Goal: Task Accomplishment & Management: Use online tool/utility

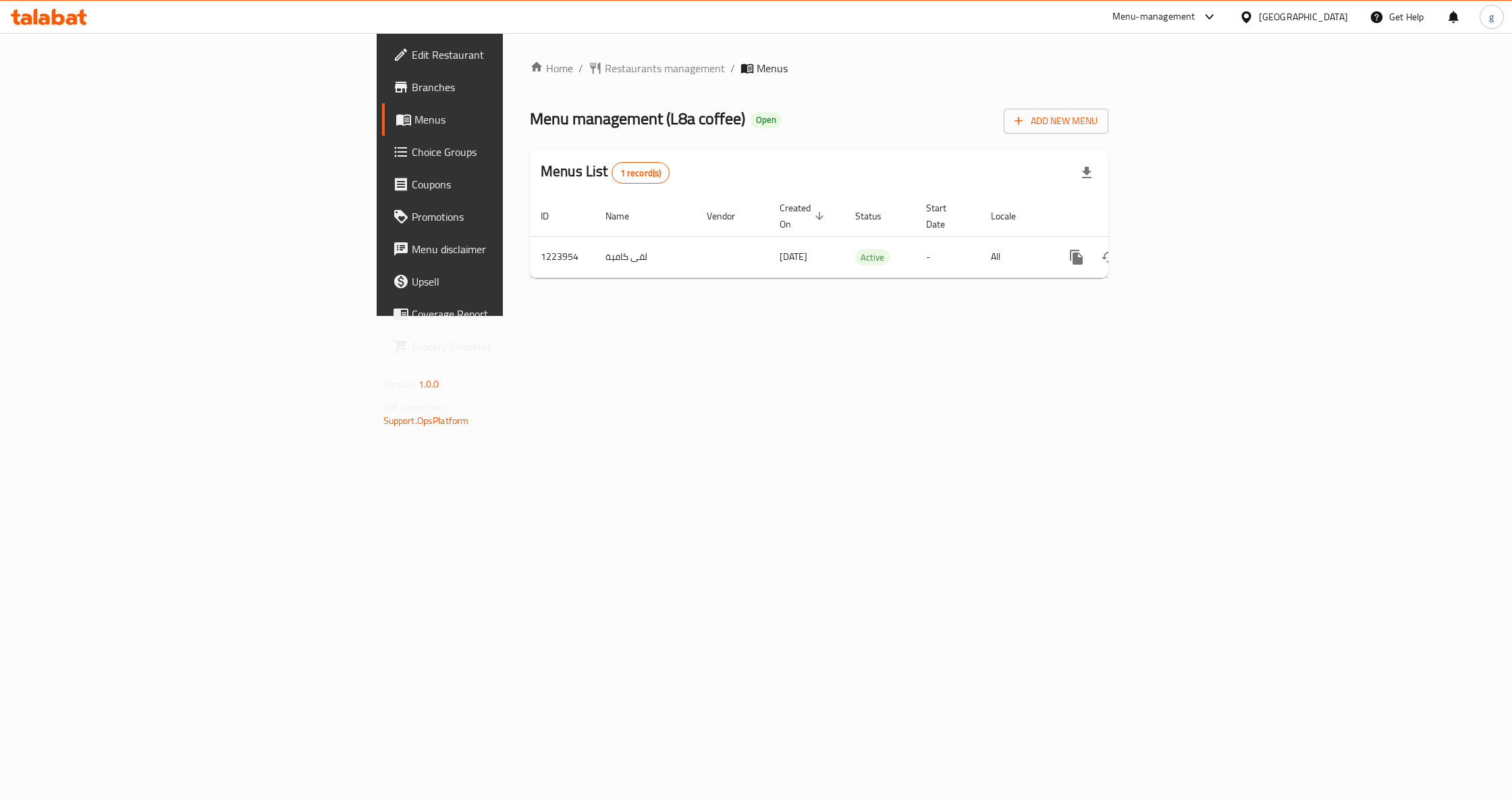
click at [414, 119] on span "Menus" at bounding box center [516, 119] width 204 height 16
click at [414, 122] on span "Menus" at bounding box center [516, 119] width 204 height 16
click at [396, 122] on span at bounding box center [405, 119] width 19 height 16
click at [382, 73] on link "Branches" at bounding box center [506, 87] width 247 height 32
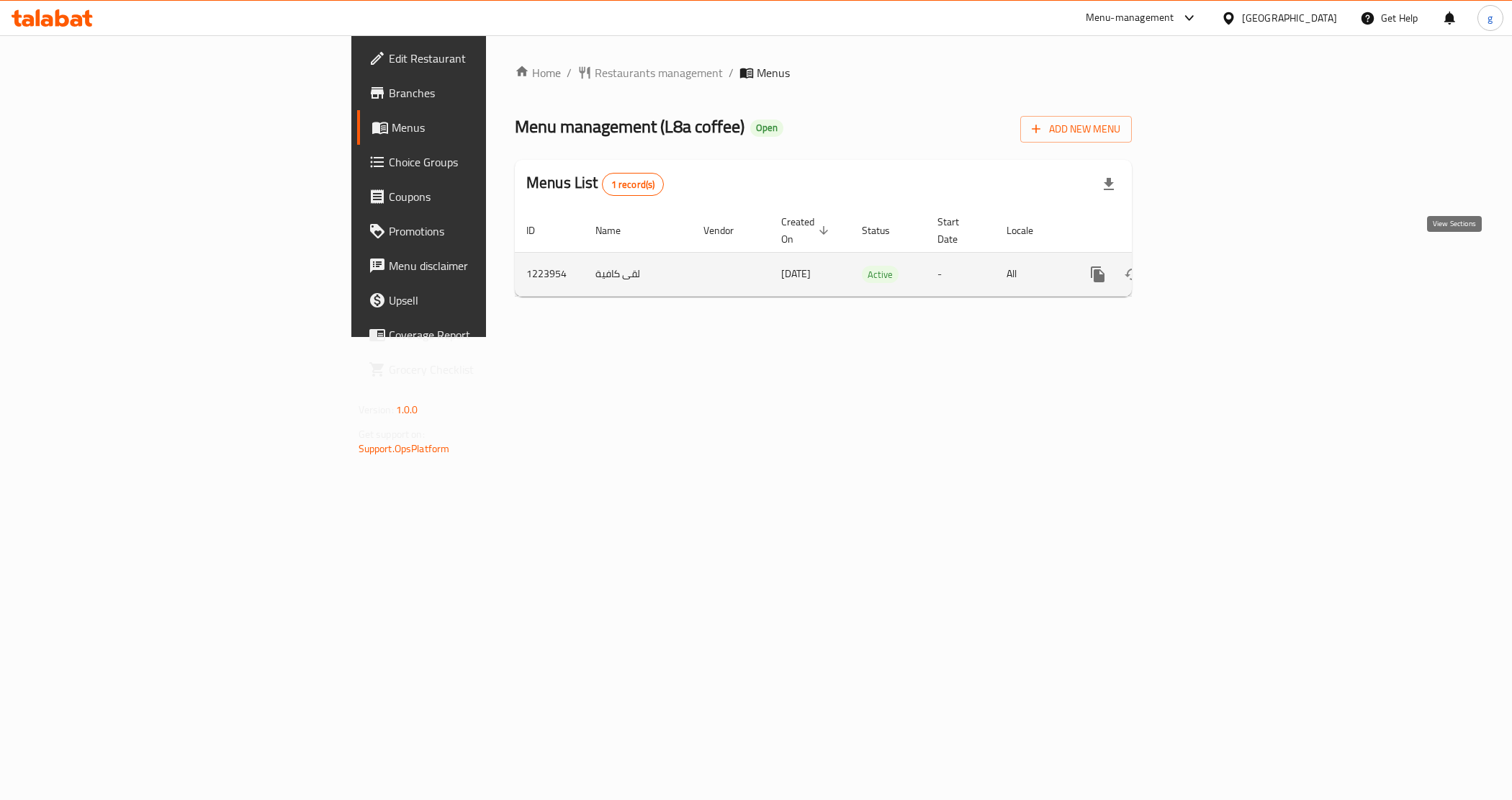
click at [1207, 268] on icon "enhanced table" at bounding box center [1201, 275] width 13 height 13
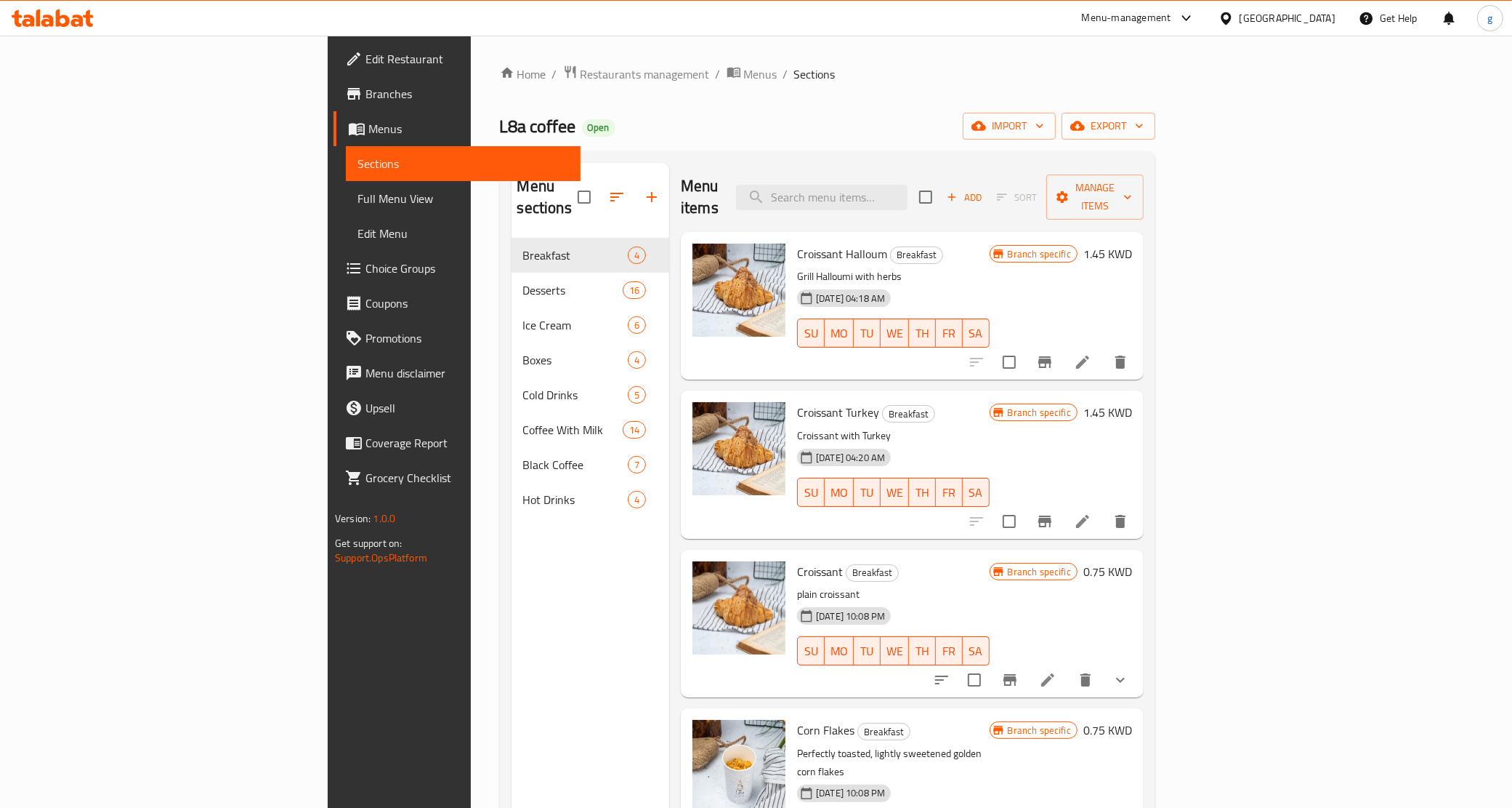
click at [365, 93] on span "Branches" at bounding box center [467, 94] width 204 height 17
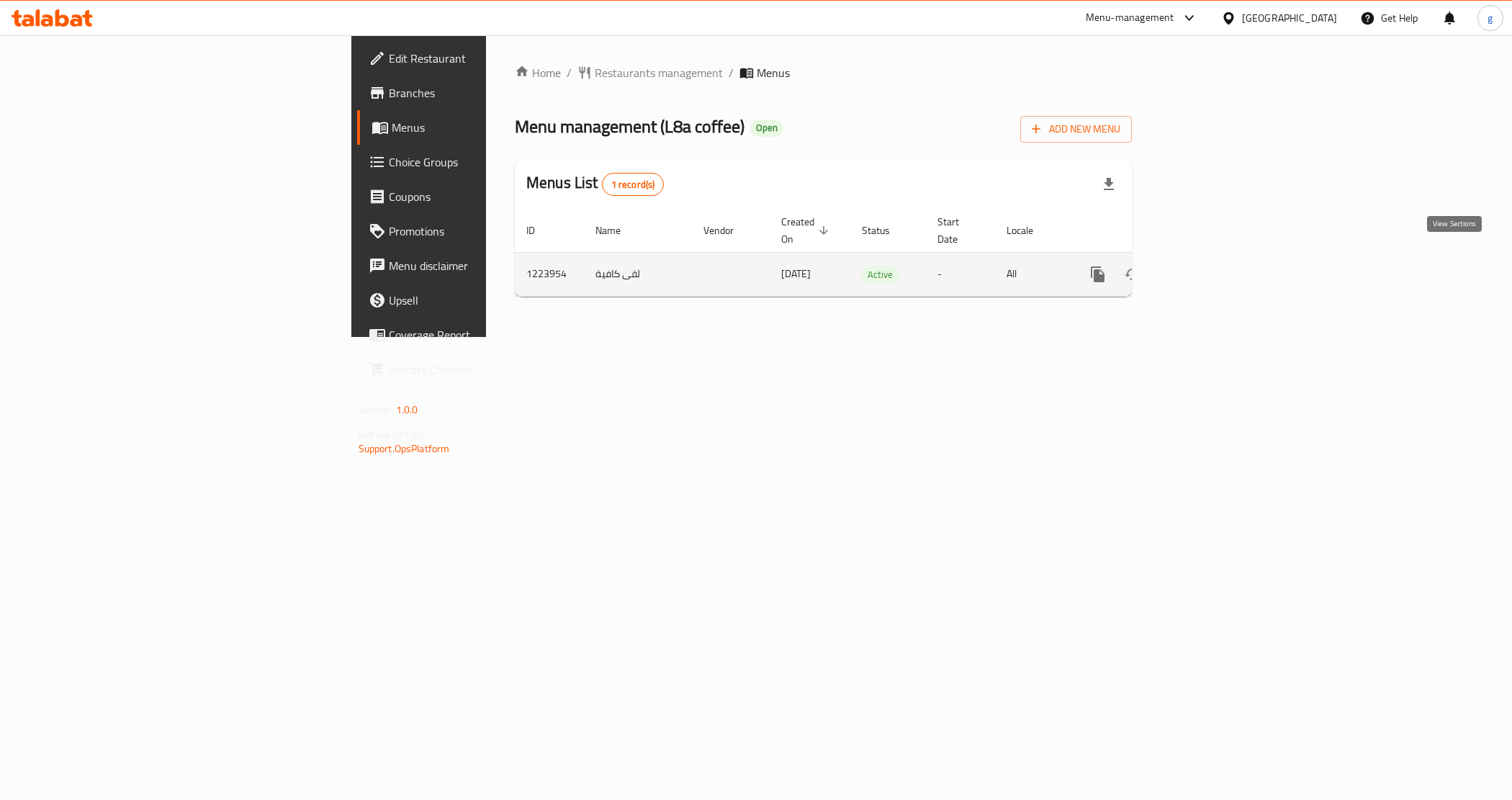
click at [1218, 261] on link "enhanced table" at bounding box center [1201, 275] width 35 height 35
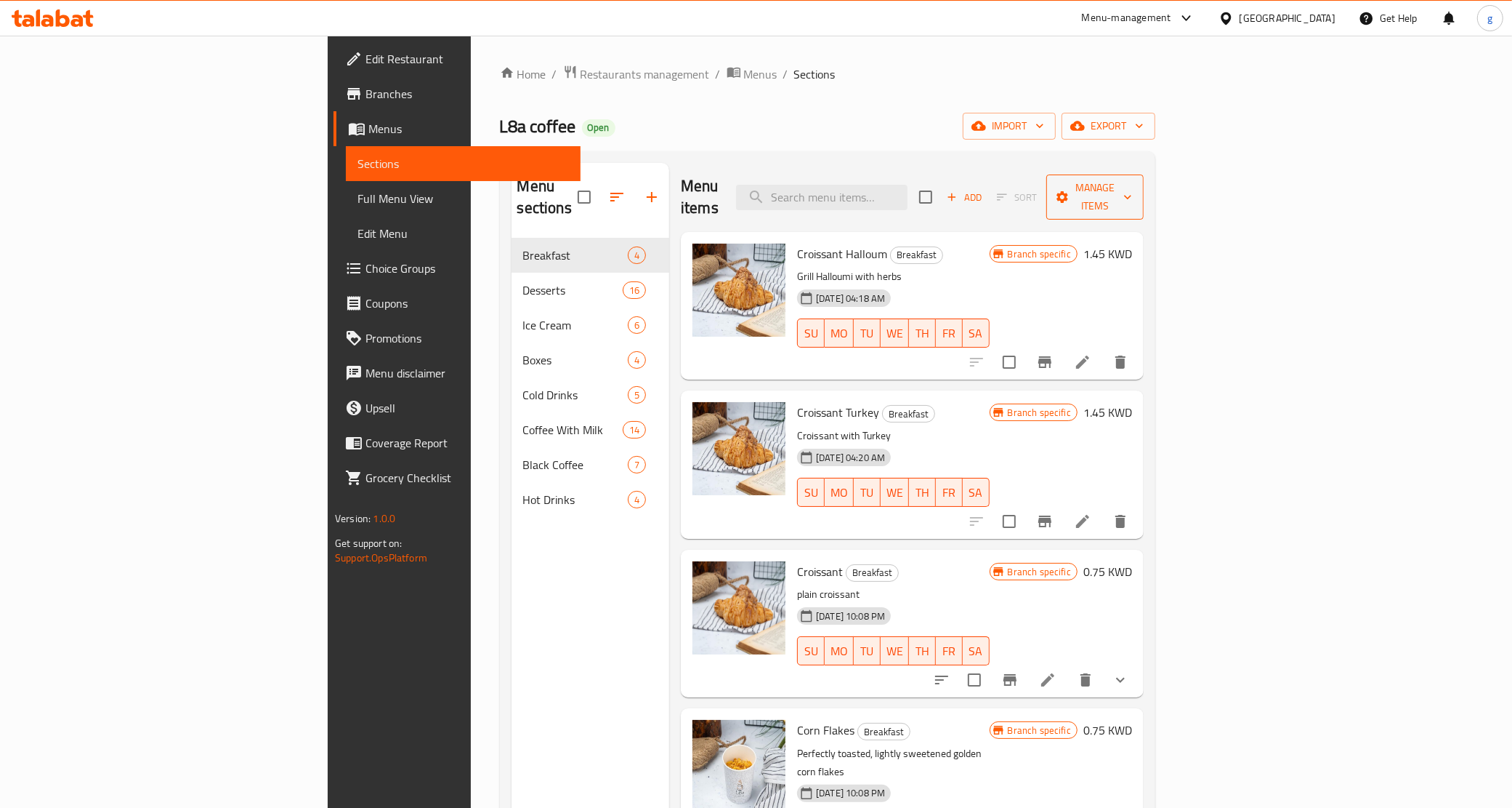
click at [1070, 190] on icon "button" at bounding box center [1063, 197] width 15 height 15
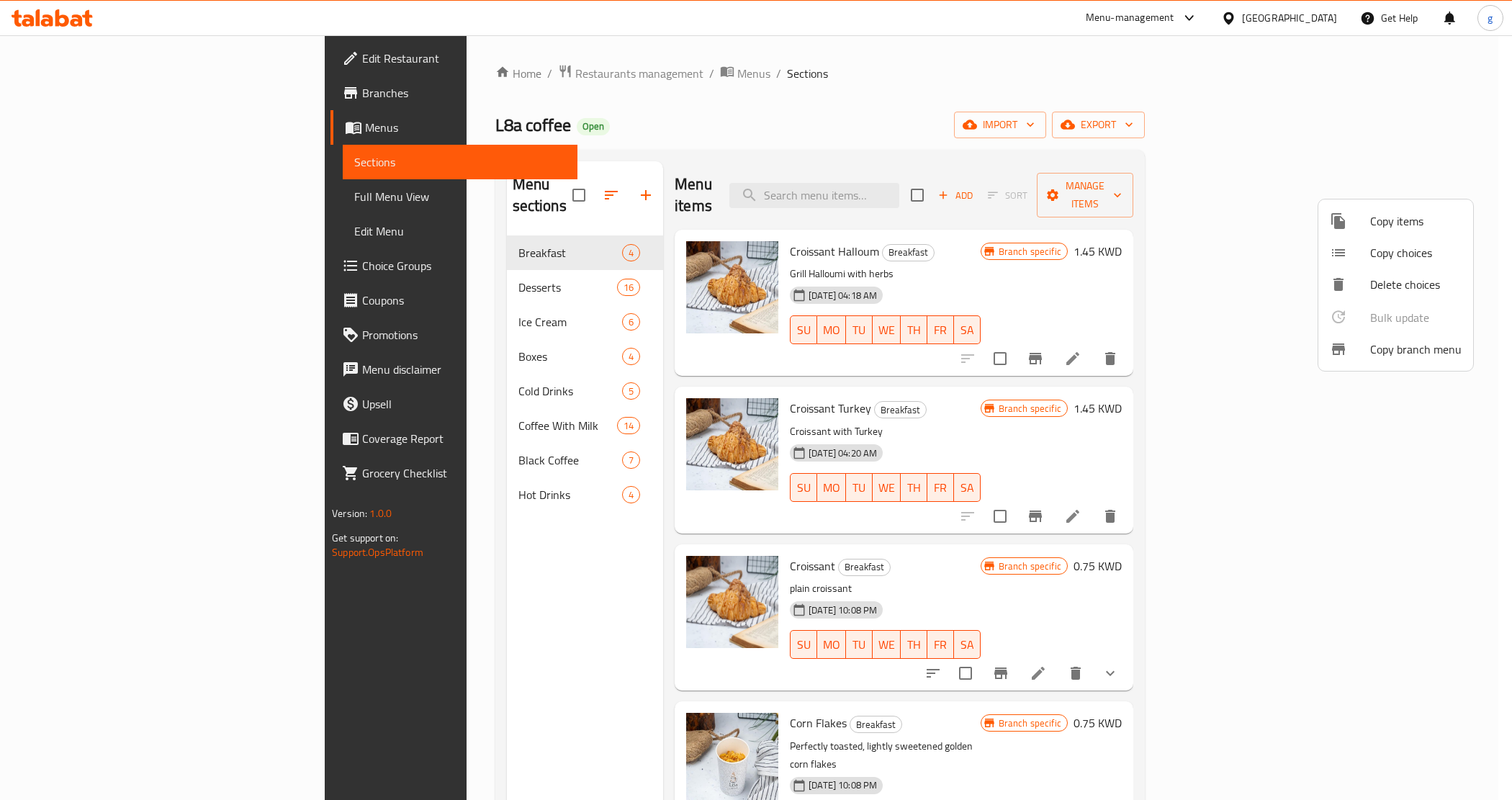
click at [1378, 347] on span "Copy branch menu" at bounding box center [1416, 348] width 92 height 17
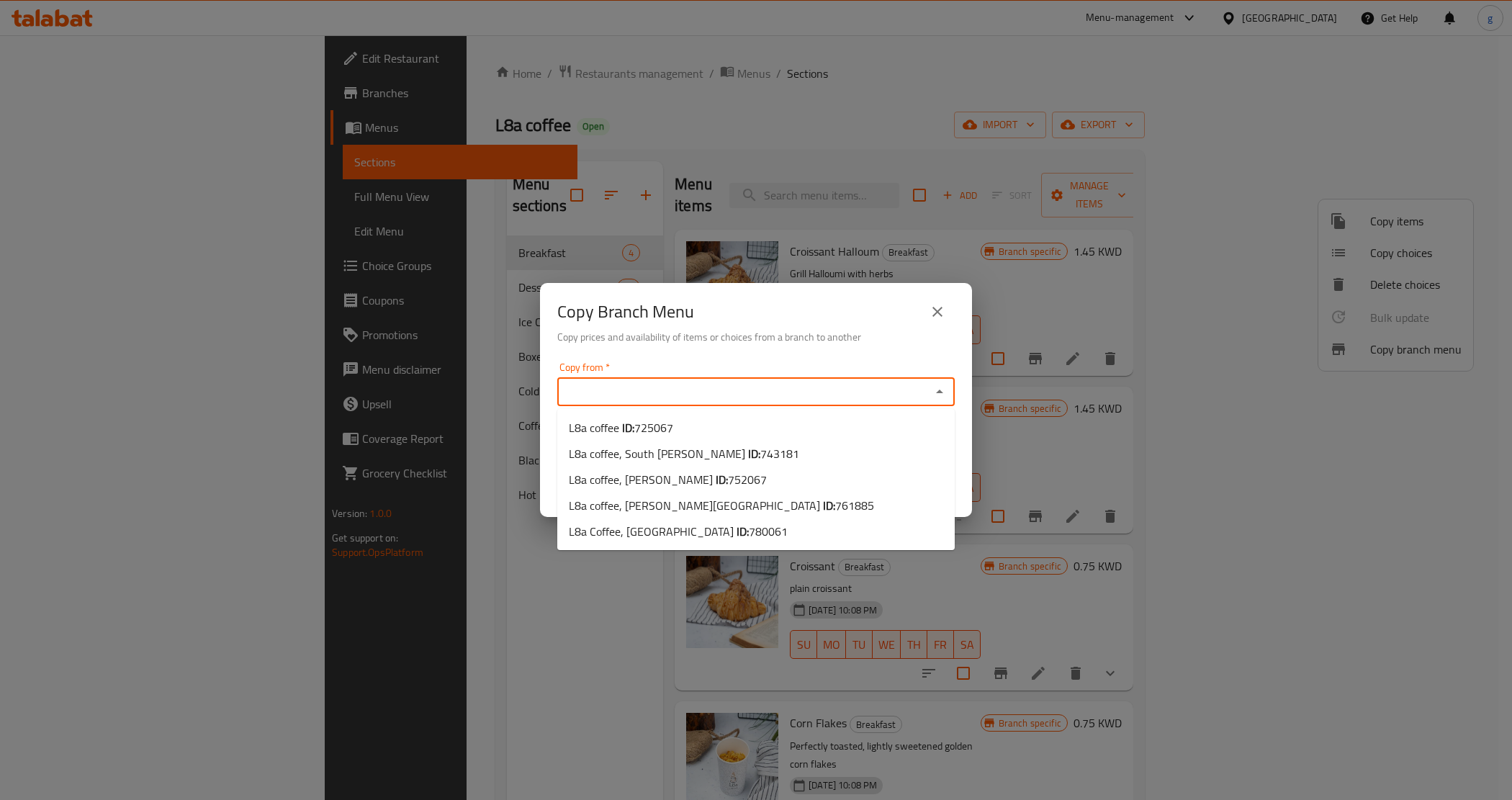
click at [789, 387] on input "Copy from   *" at bounding box center [744, 392] width 365 height 20
click at [744, 482] on li "L8a coffee, Al Ahmadi ID: 752067" at bounding box center [756, 479] width 397 height 26
type input "L8a coffee, Al Ahmadi"
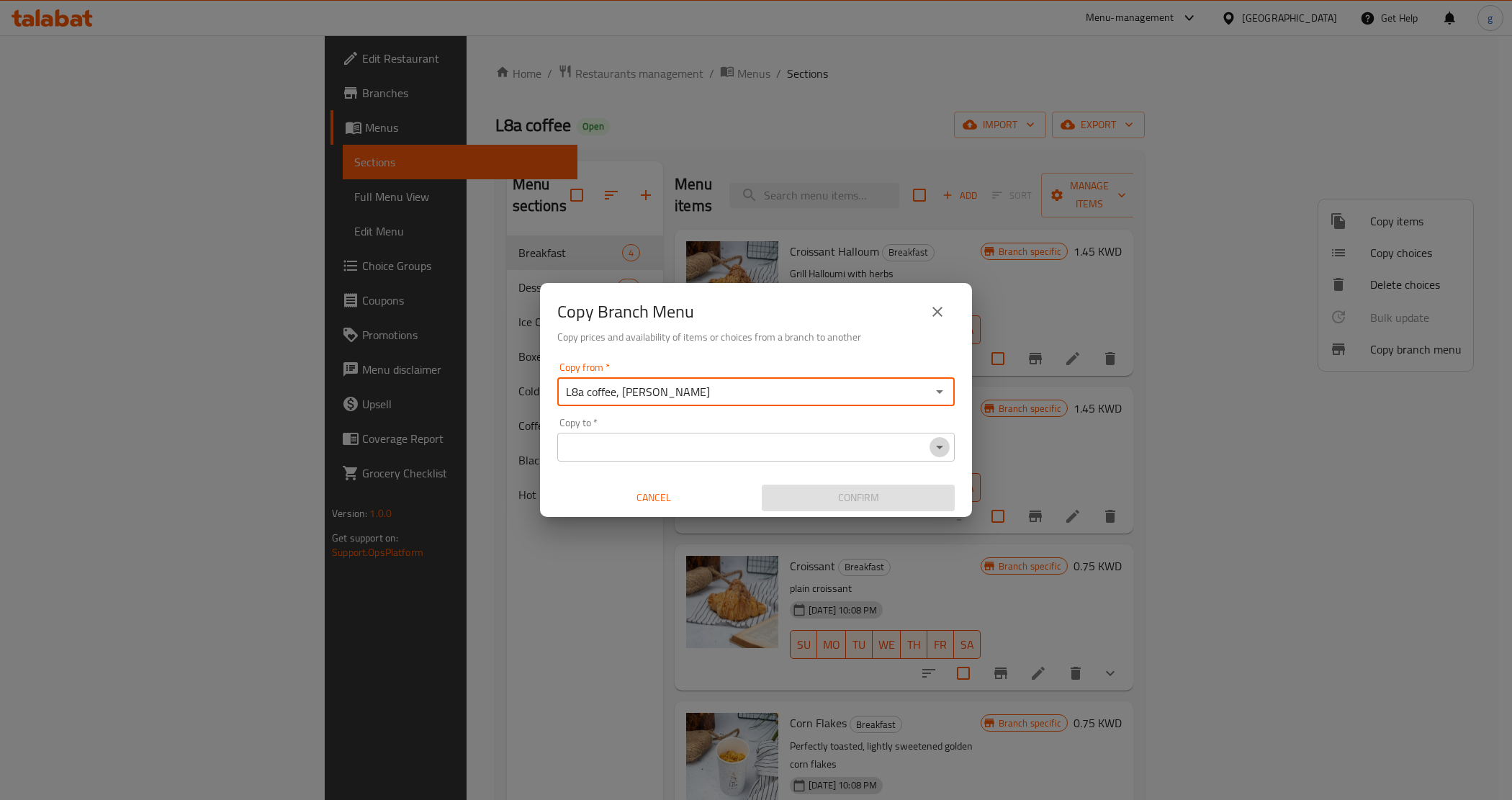
click at [940, 452] on icon "Open" at bounding box center [939, 446] width 17 height 17
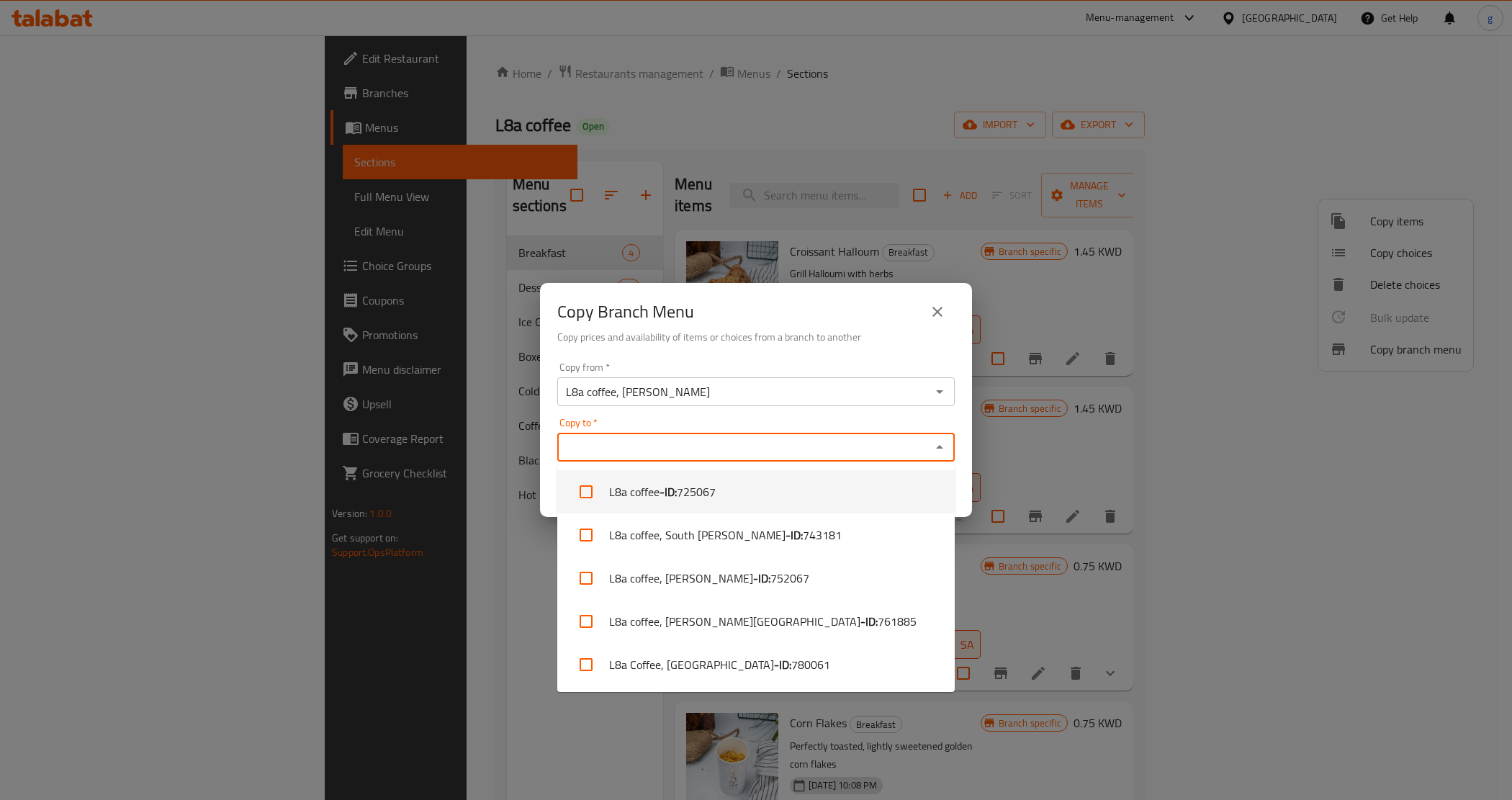
click at [929, 393] on button "Open" at bounding box center [939, 392] width 20 height 20
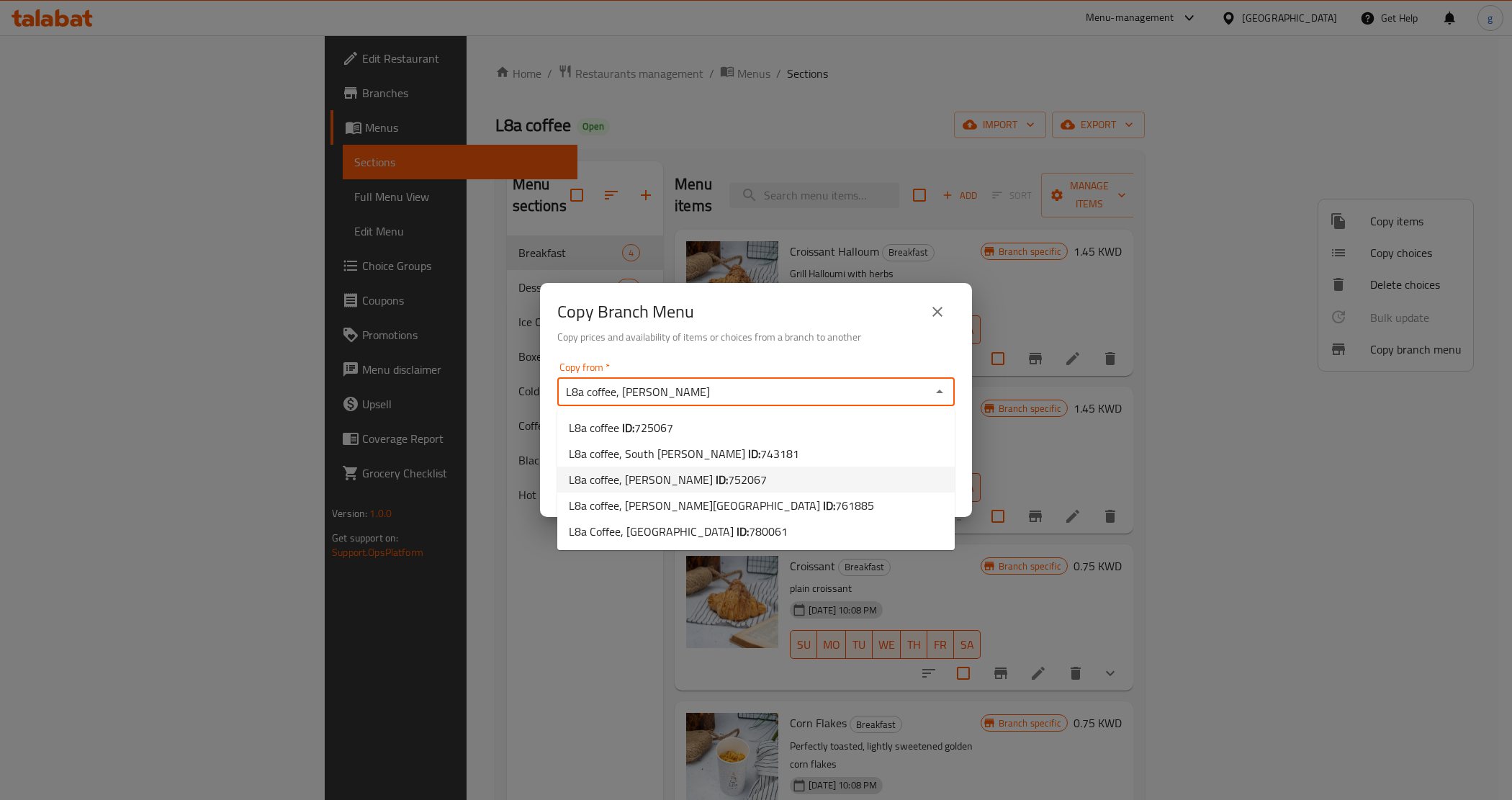
click at [727, 483] on span "752067" at bounding box center [746, 479] width 39 height 22
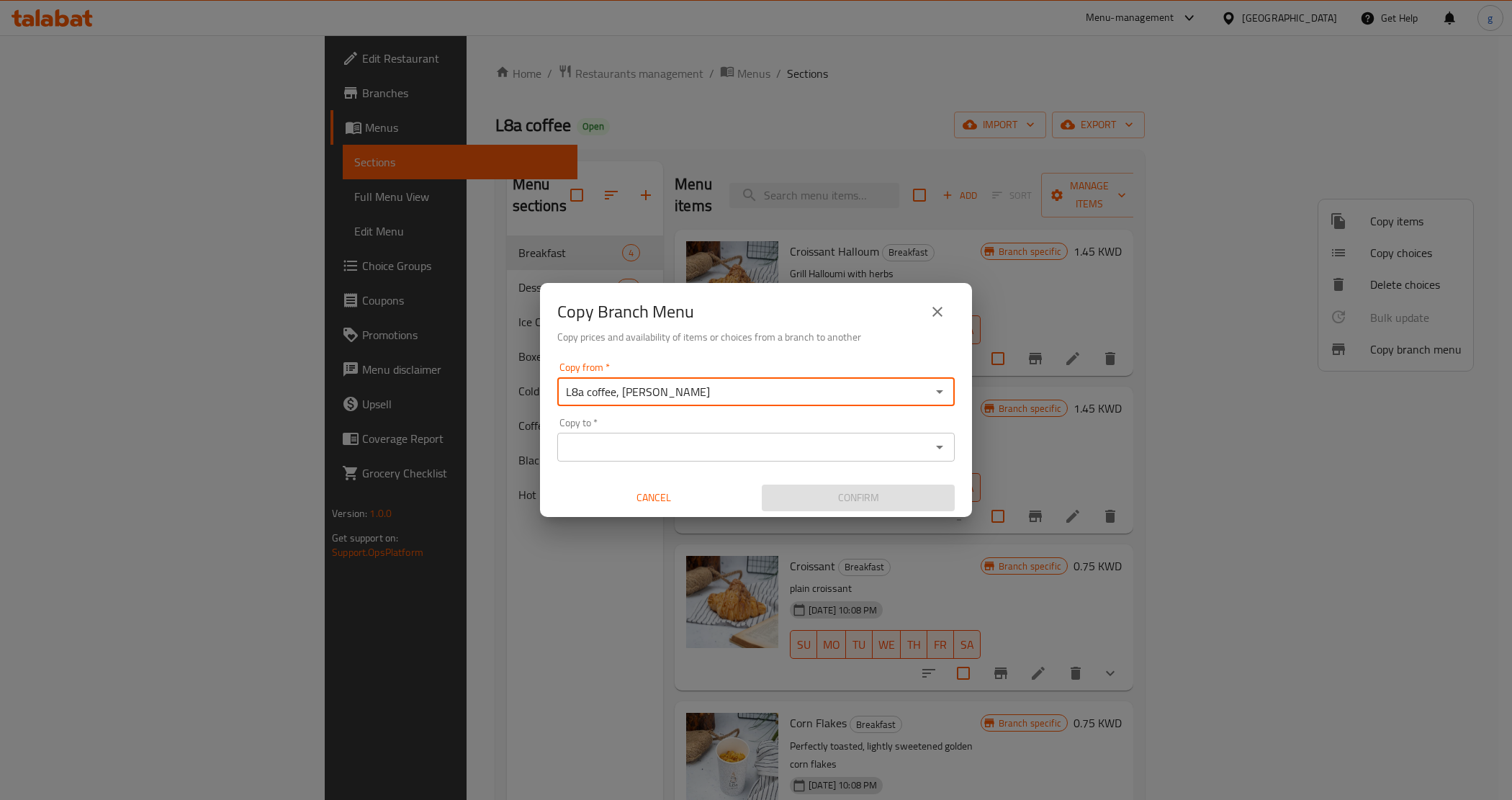
click at [765, 435] on div "Copy to *" at bounding box center [756, 447] width 397 height 29
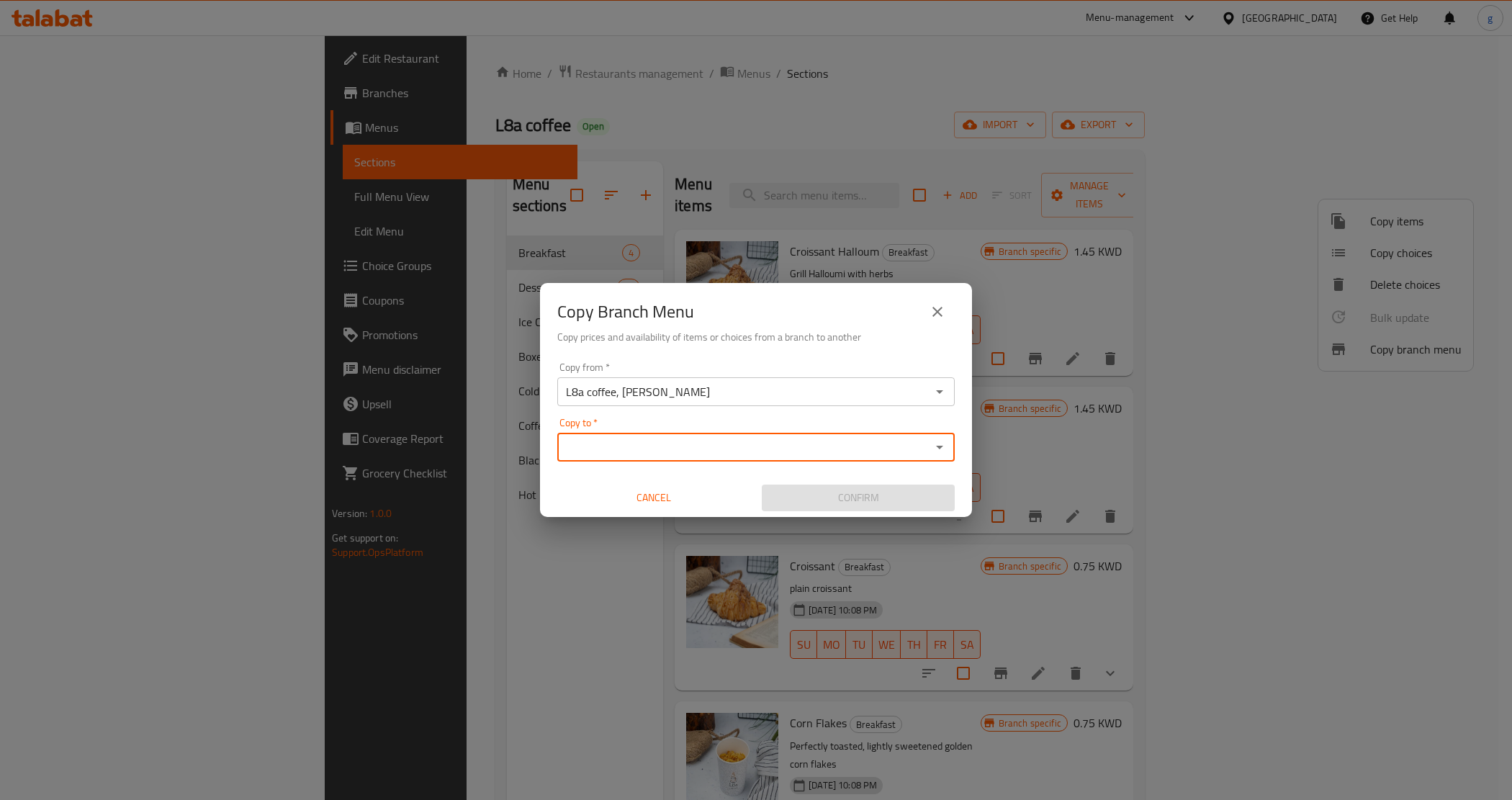
click at [935, 451] on icon "Open" at bounding box center [939, 446] width 17 height 17
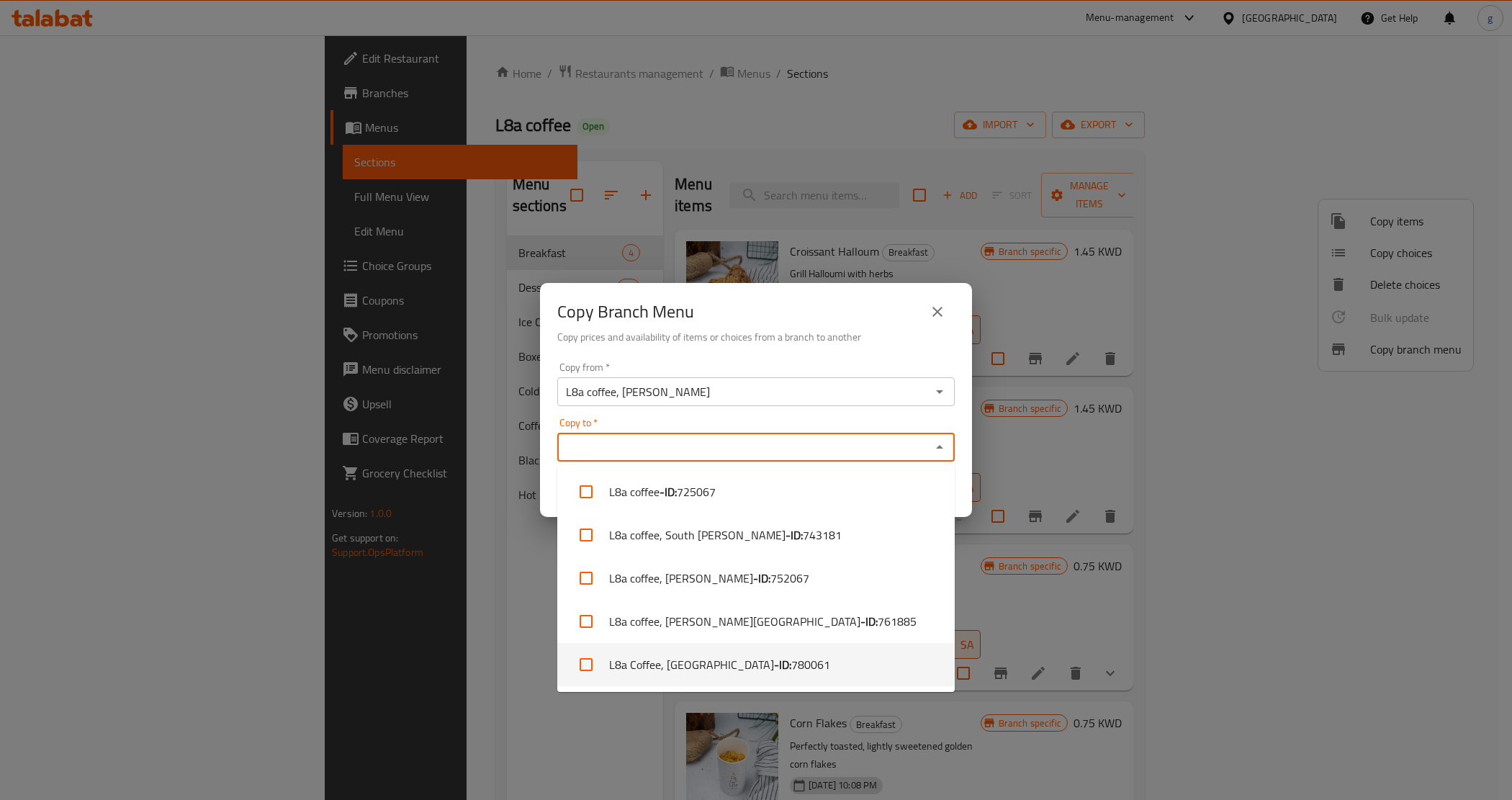
click at [654, 661] on li "L8a Coffee, Kuwait City - ID: 780061" at bounding box center [756, 665] width 397 height 44
checkbox input "true"
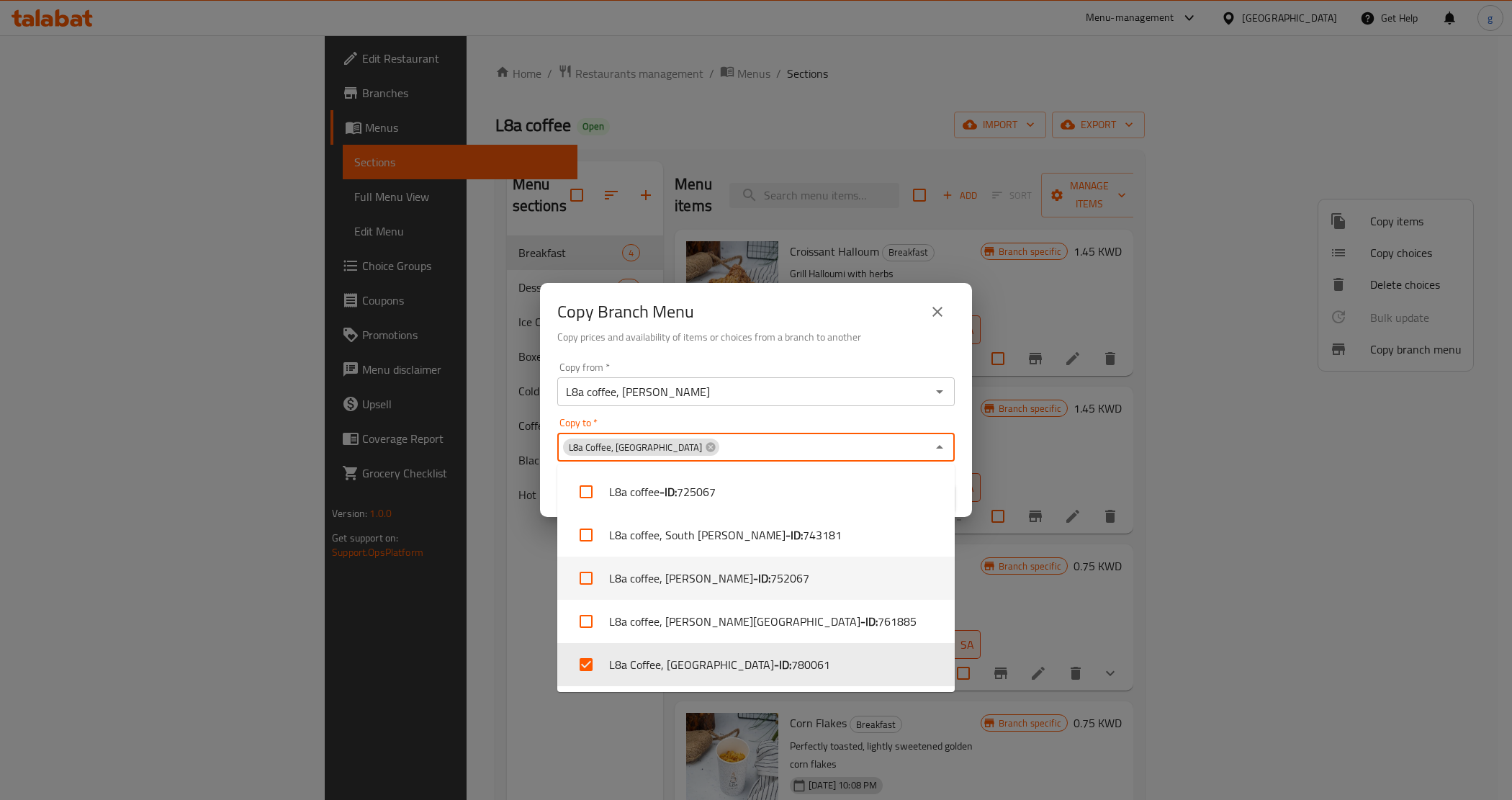
click at [414, 547] on div "Copy Branch Menu Copy prices and availability of items or choices from a branch…" at bounding box center [756, 400] width 1512 height 800
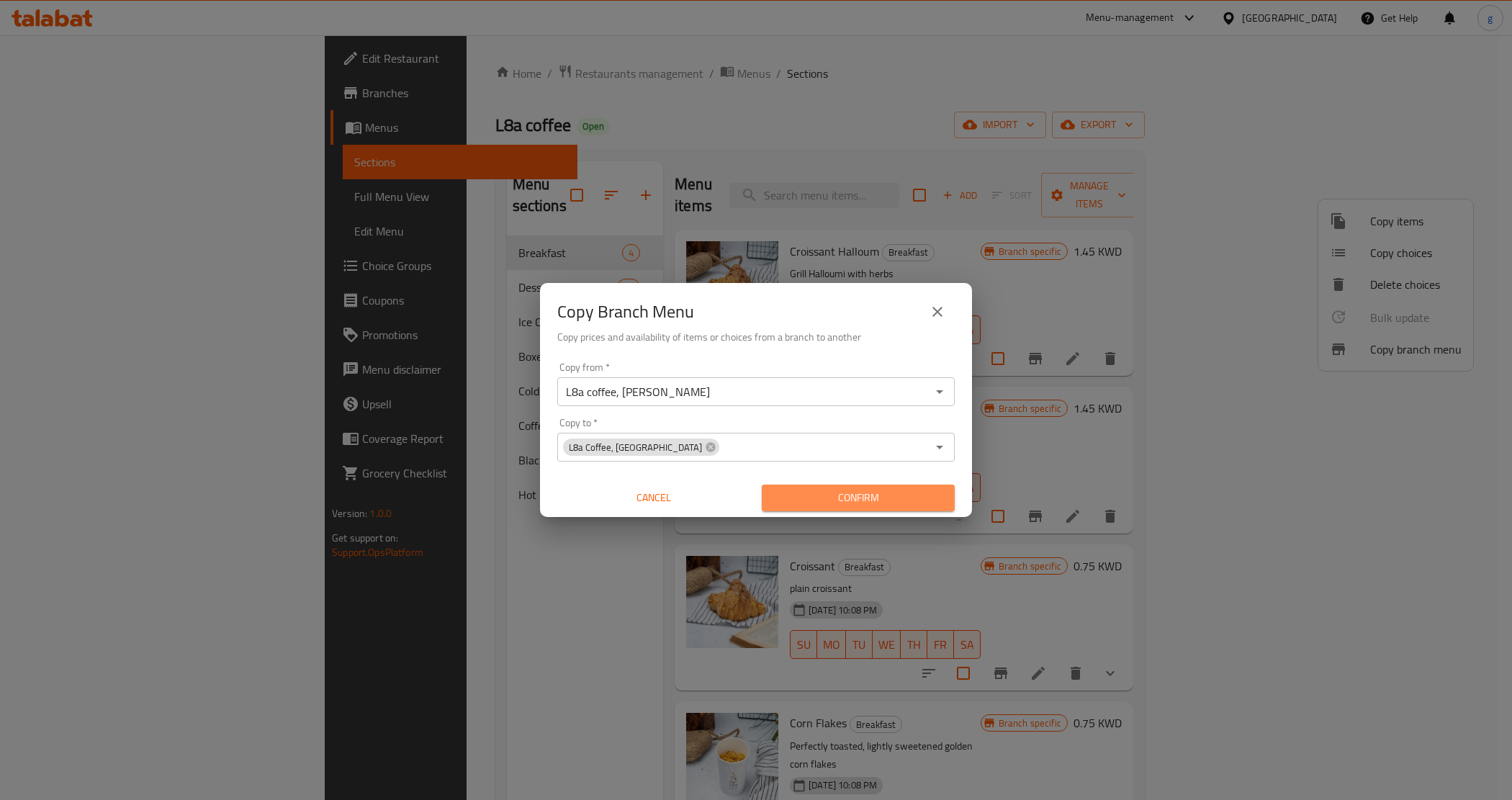
click at [806, 497] on span "Confirm" at bounding box center [857, 498] width 170 height 18
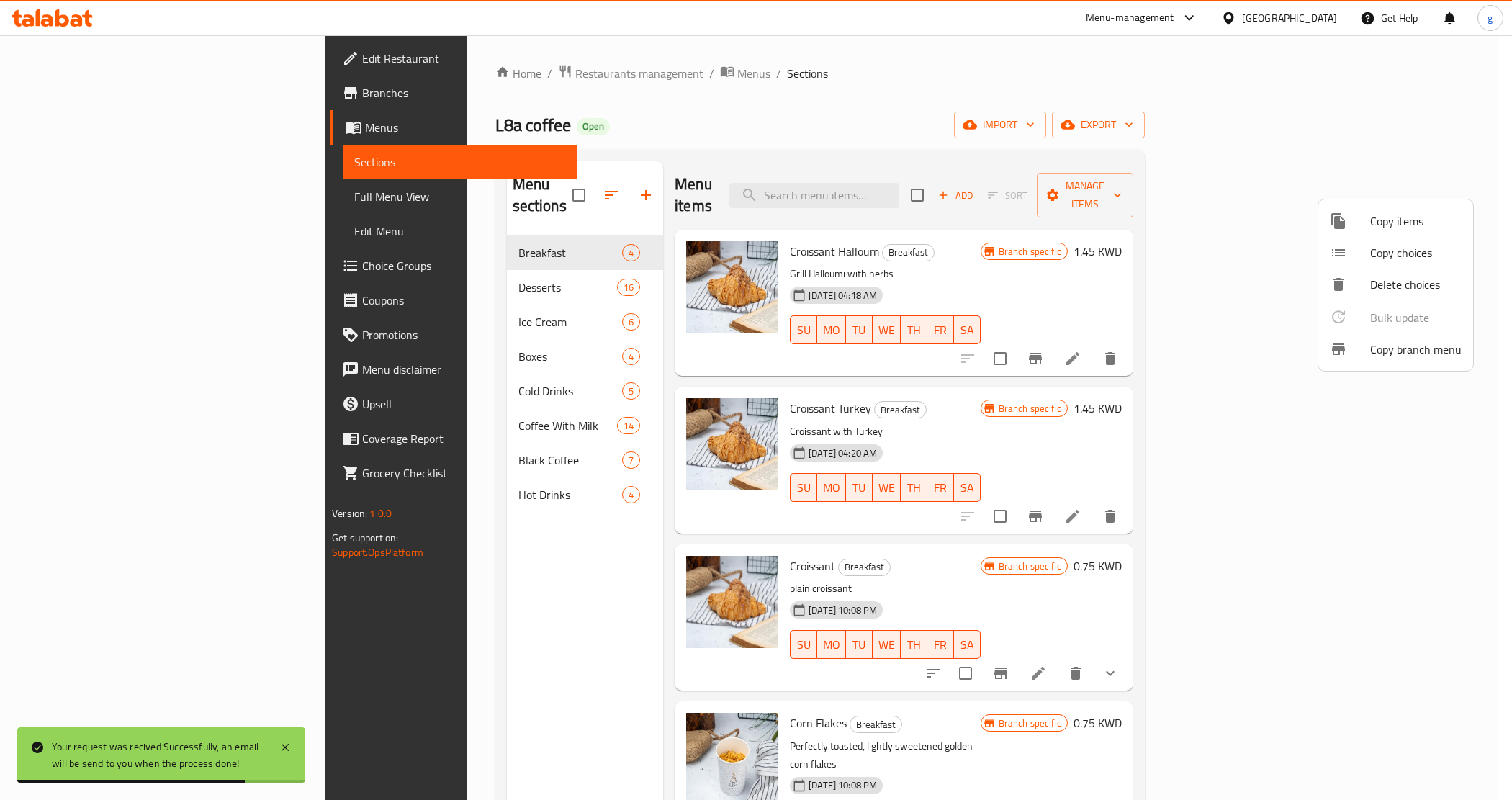
drag, startPoint x: 77, startPoint y: 193, endPoint x: 69, endPoint y: 146, distance: 47.7
click at [69, 146] on div at bounding box center [756, 400] width 1512 height 800
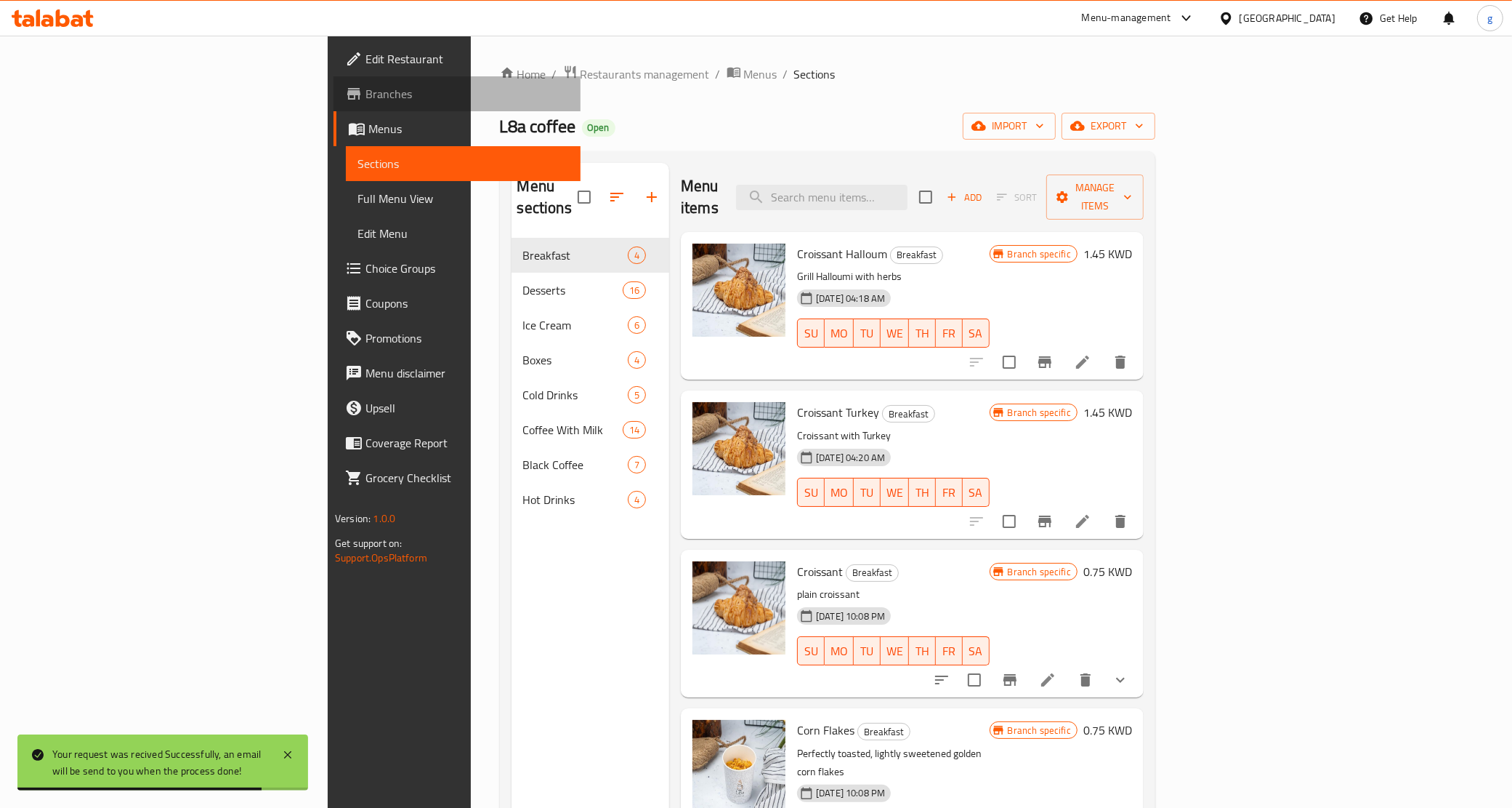
click at [365, 85] on span "Branches" at bounding box center [467, 94] width 204 height 17
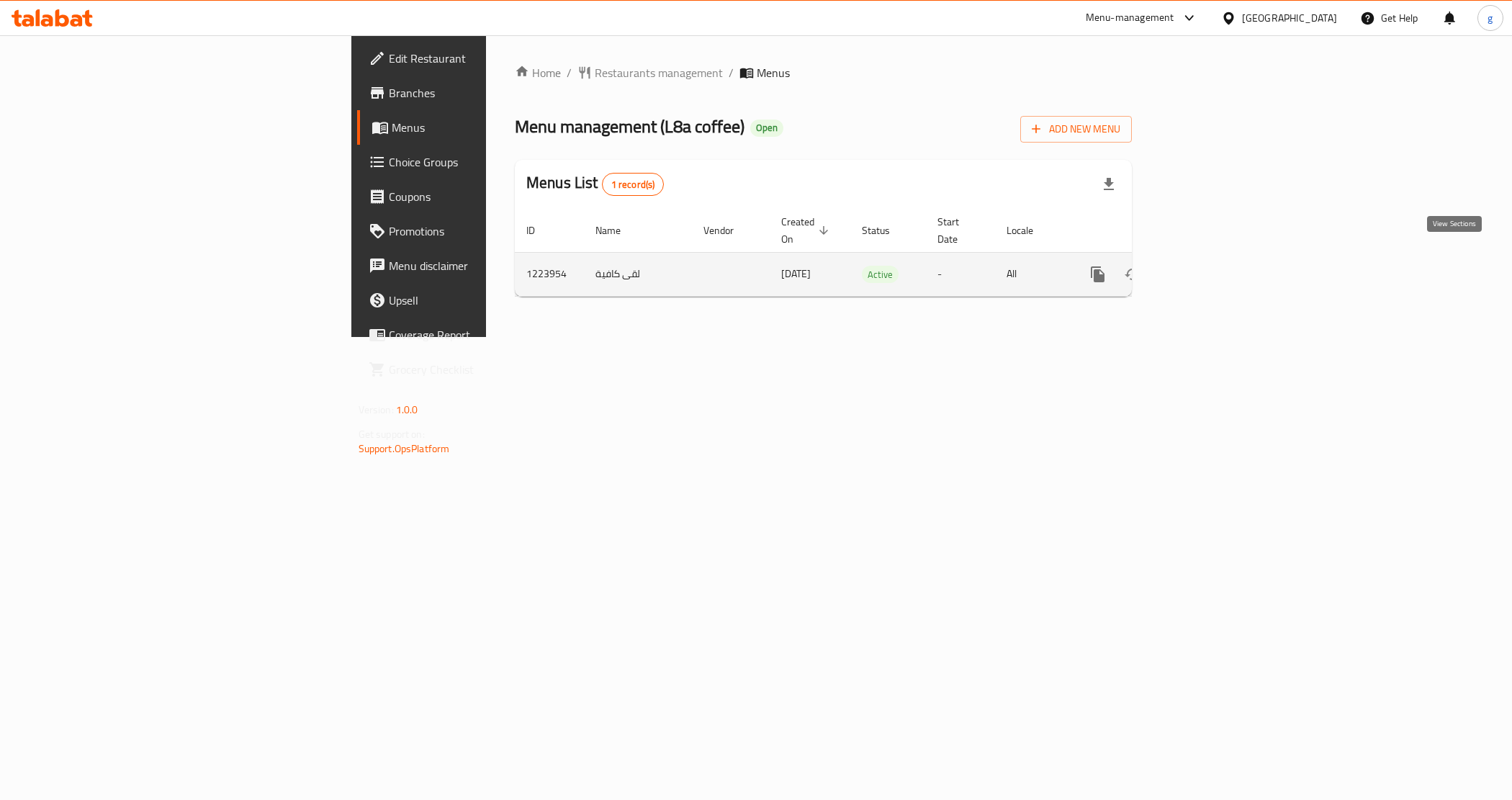
click at [1210, 265] on icon "enhanced table" at bounding box center [1201, 274] width 17 height 17
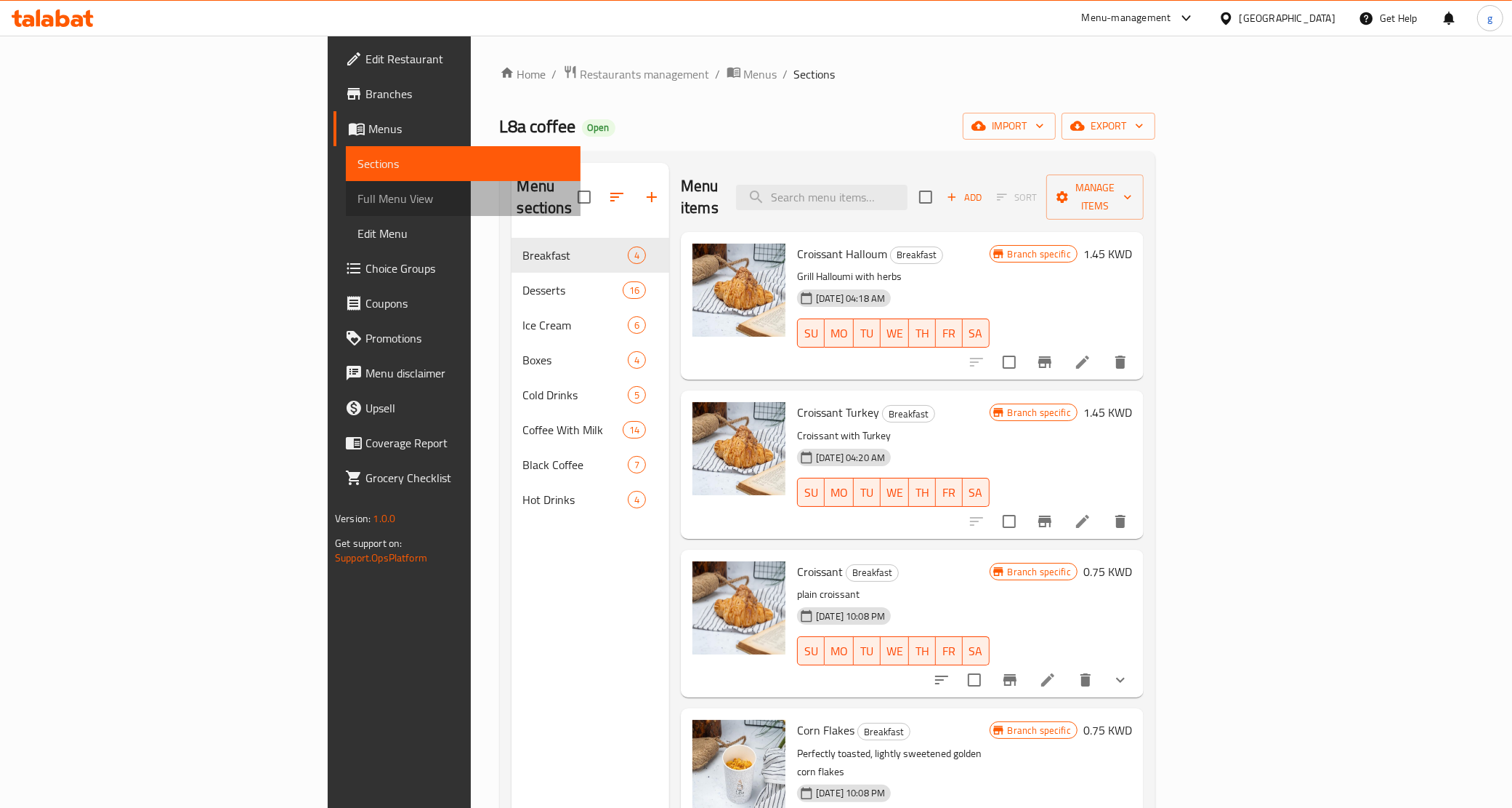
click at [346, 208] on link "Full Menu View" at bounding box center [464, 198] width 235 height 35
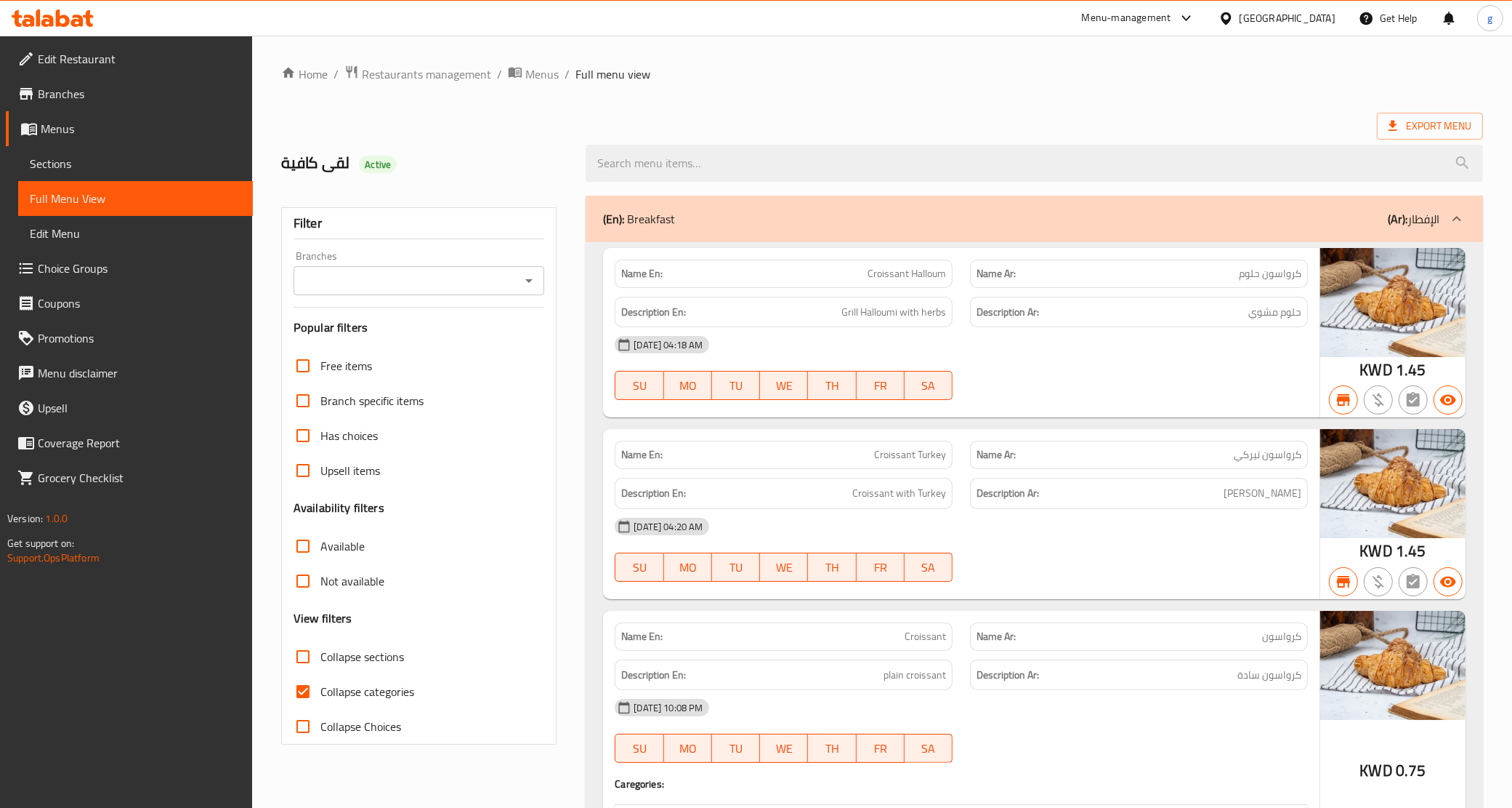
click at [332, 682] on span "Collapse categories" at bounding box center [367, 690] width 94 height 17
click at [320, 682] on input "Collapse categories" at bounding box center [303, 691] width 35 height 35
checkbox input "false"
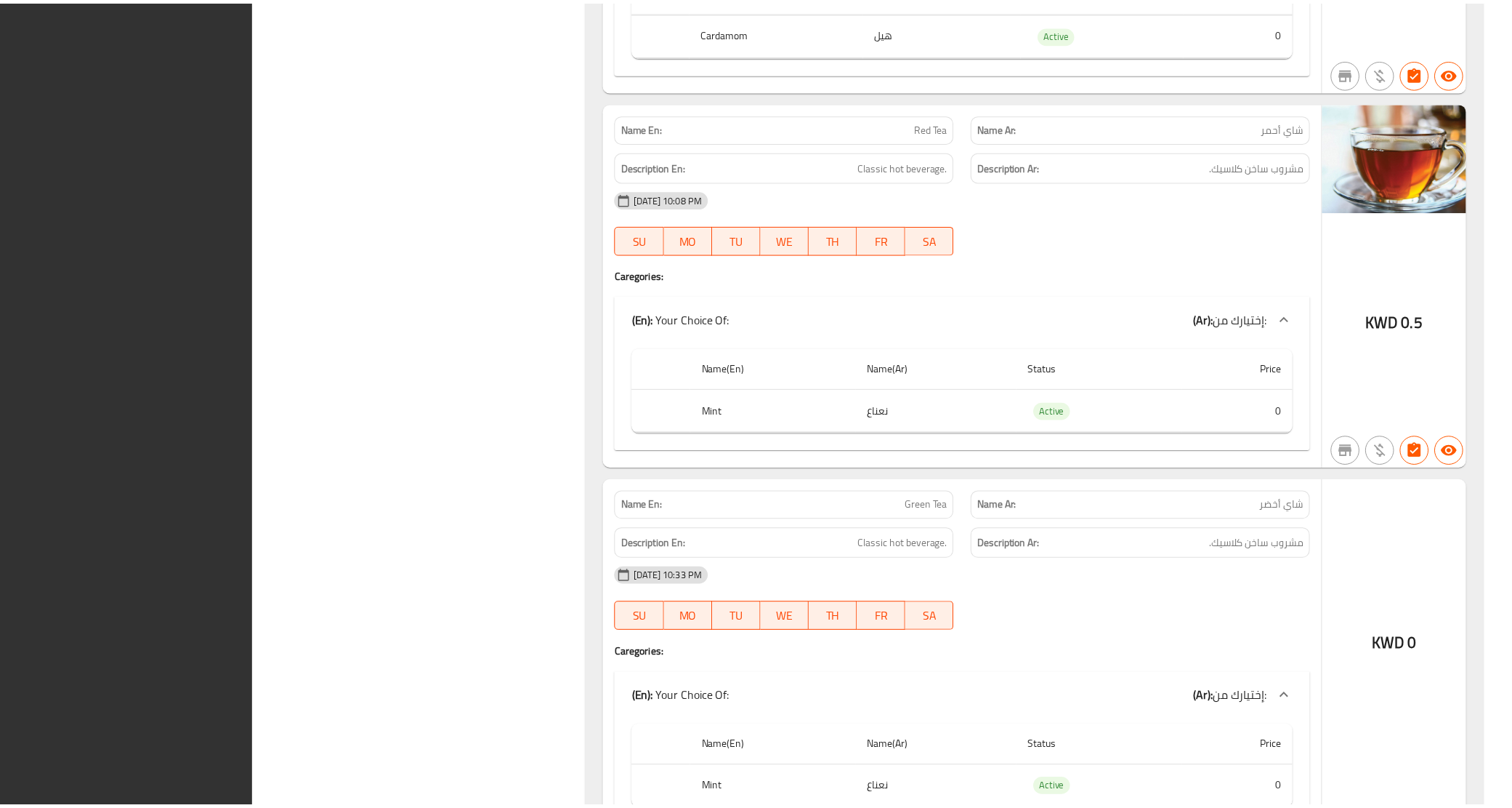
scroll to position [24639, 0]
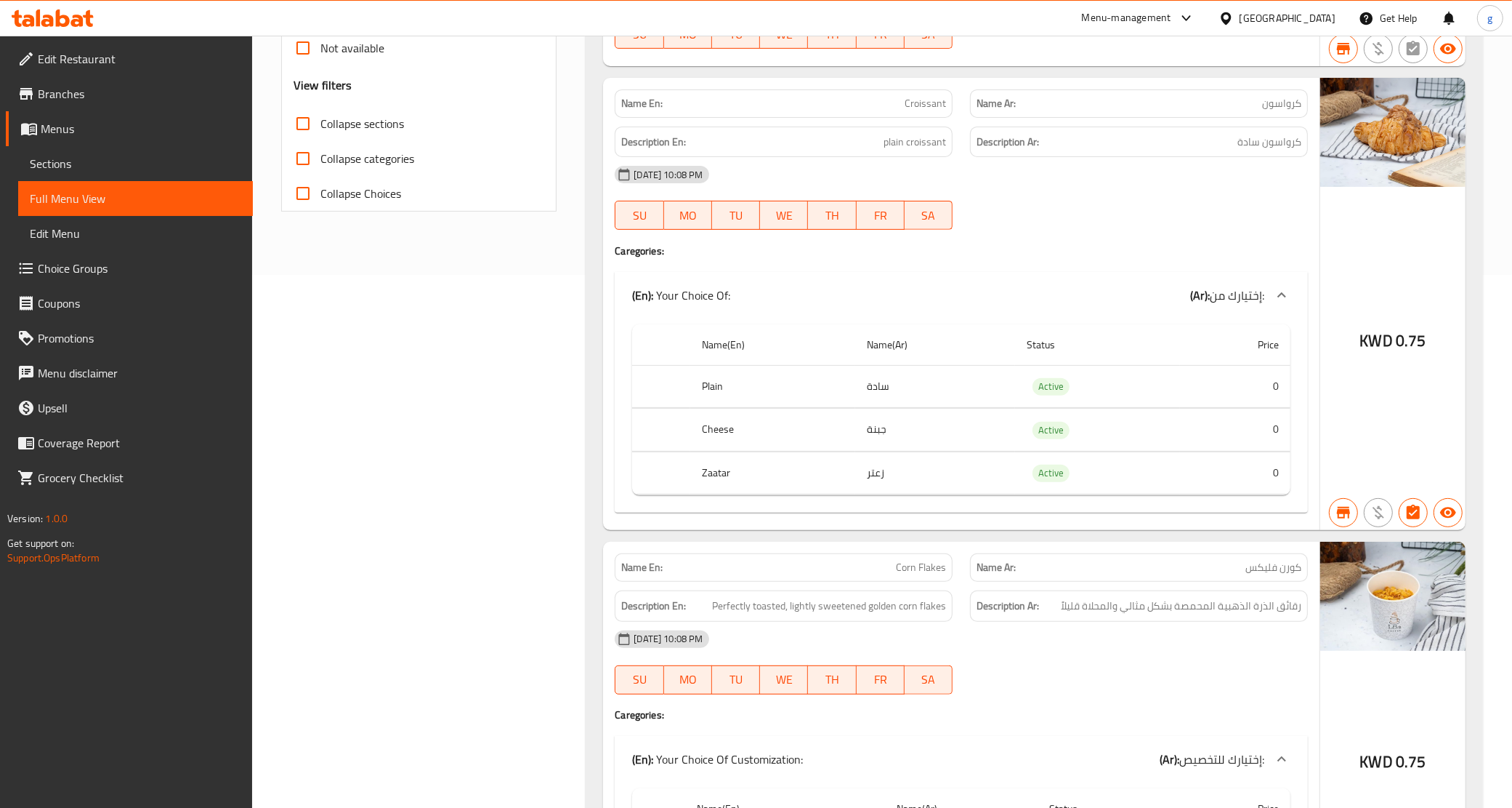
scroll to position [0, 0]
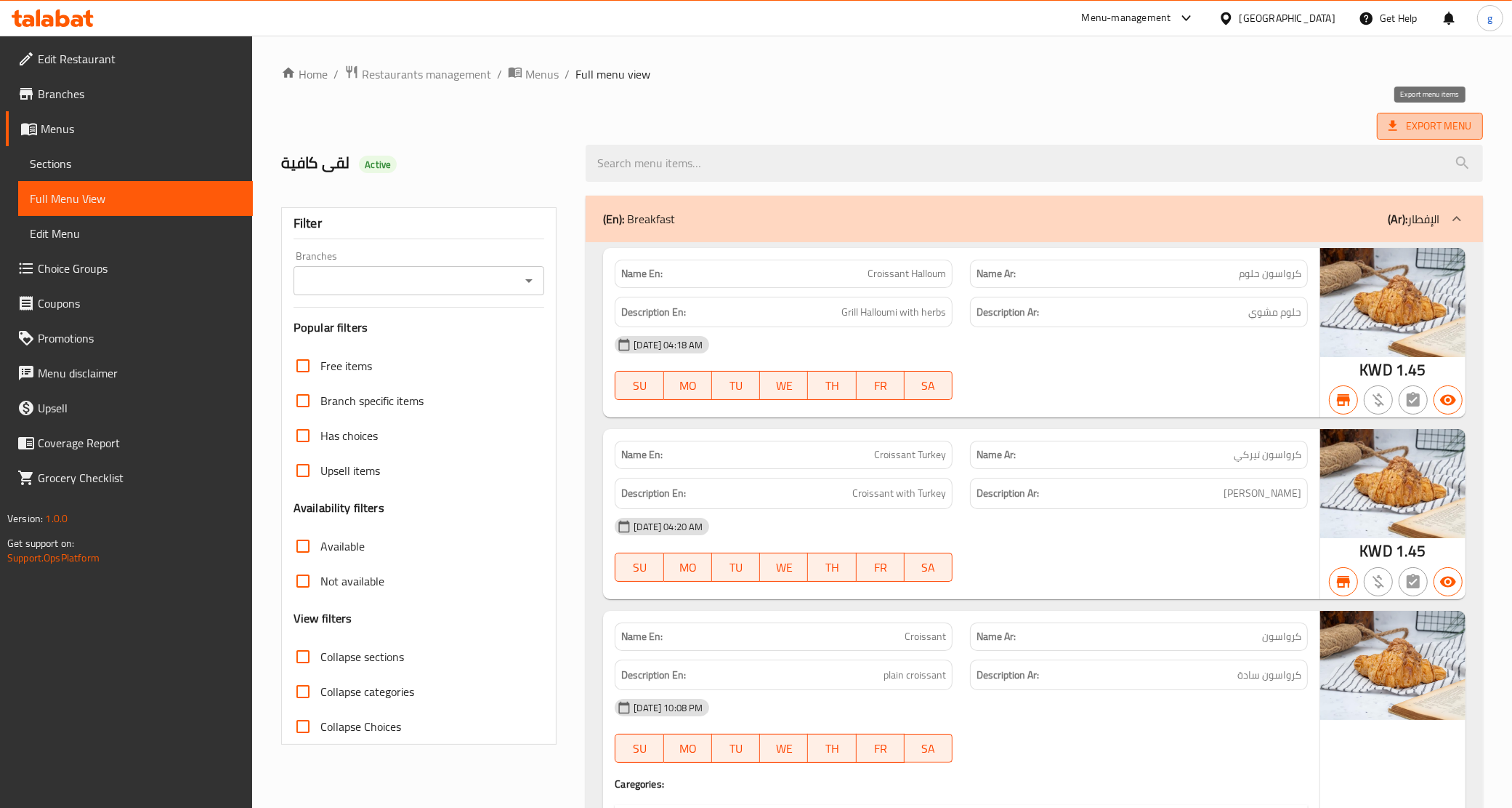
click at [1432, 125] on span "Export Menu" at bounding box center [1430, 126] width 83 height 18
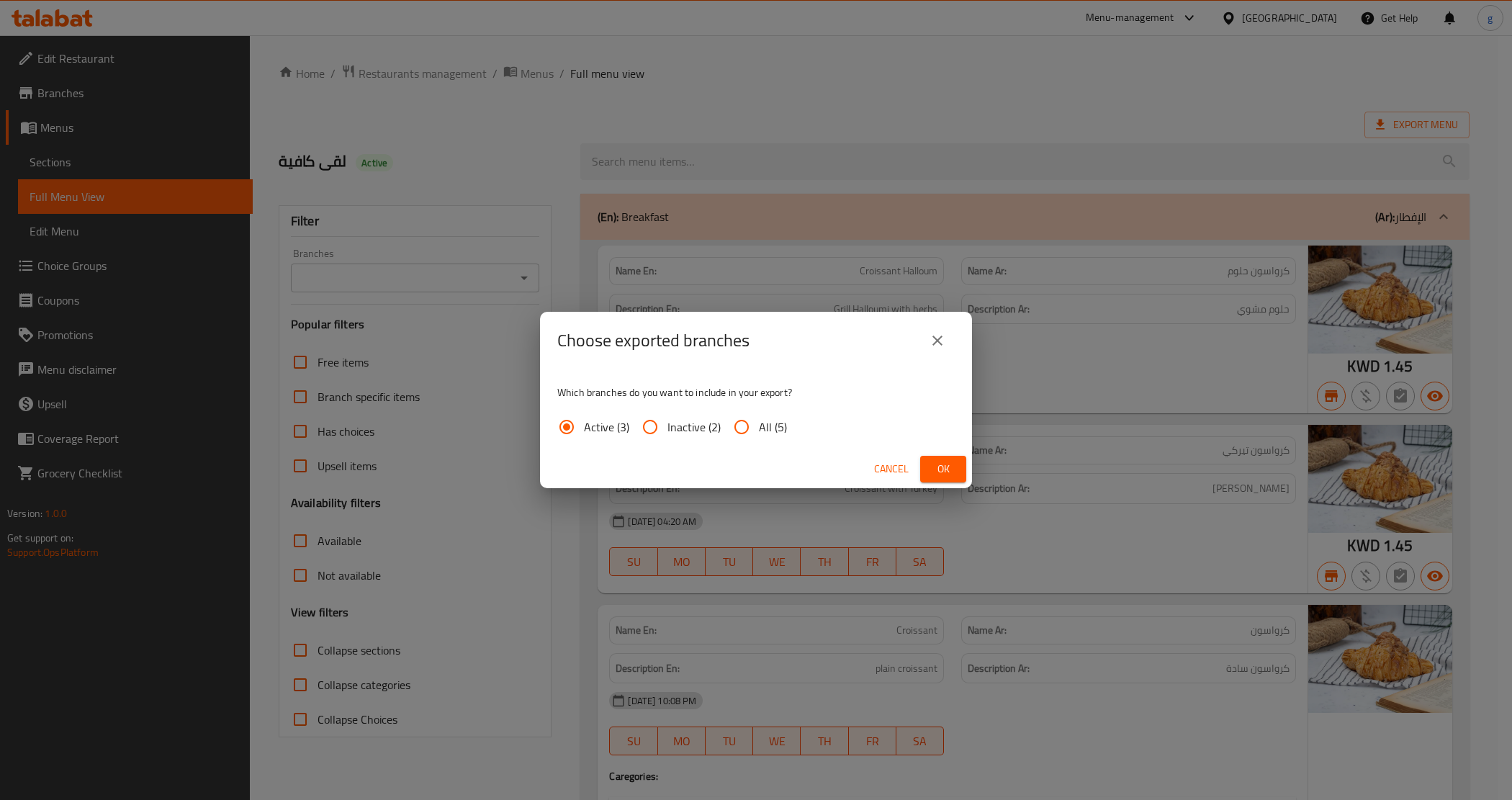
click at [741, 425] on input "All (5)" at bounding box center [741, 426] width 35 height 35
radio input "true"
drag, startPoint x: 970, startPoint y: 486, endPoint x: 958, endPoint y: 485, distance: 12.0
click at [958, 485] on div "Choose exported branches Which branches do you want to include in your export? …" at bounding box center [756, 400] width 1512 height 800
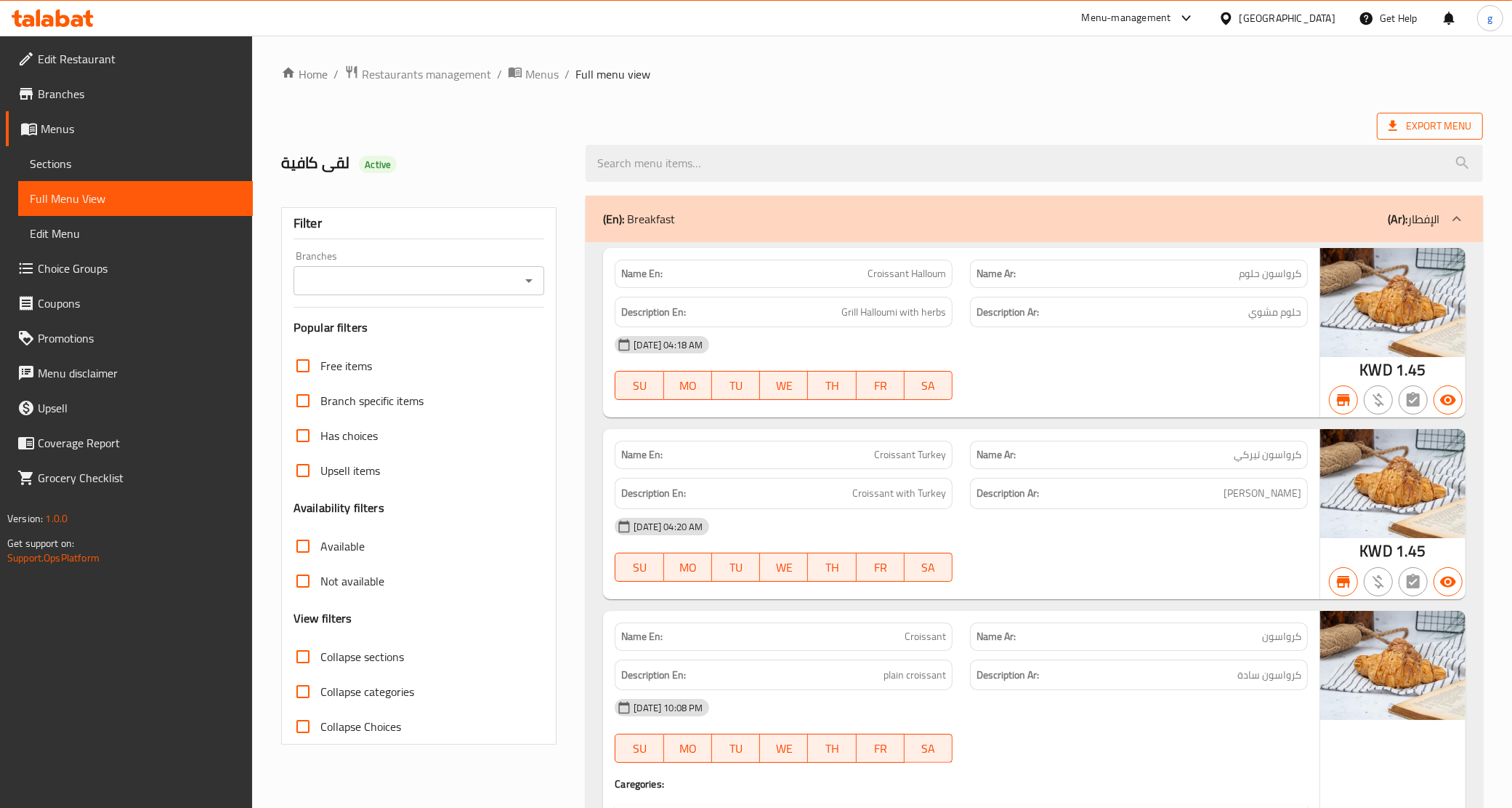
click at [1405, 129] on span "Export Menu" at bounding box center [1430, 126] width 83 height 18
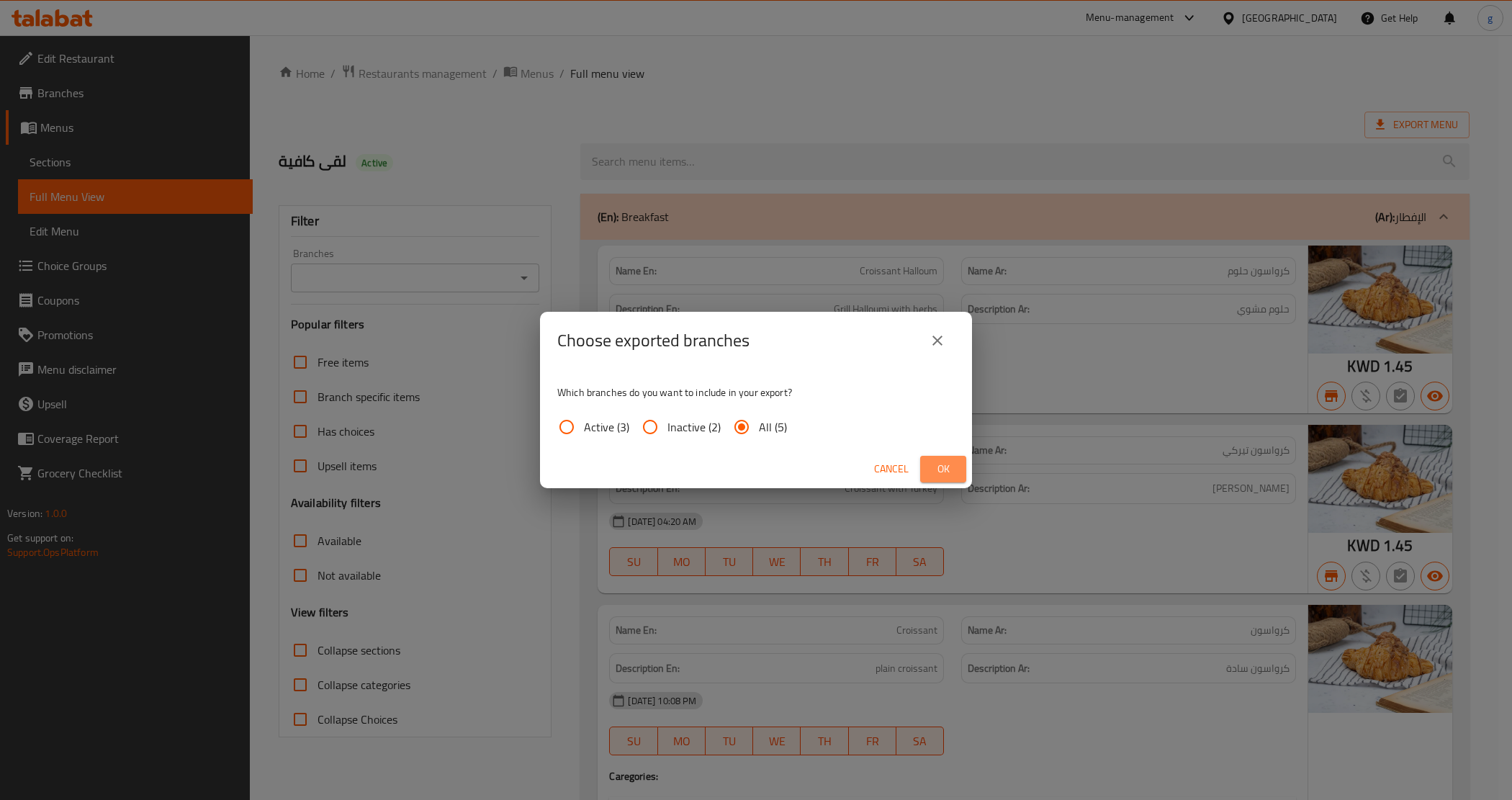
click at [958, 473] on button "Ok" at bounding box center [943, 468] width 46 height 26
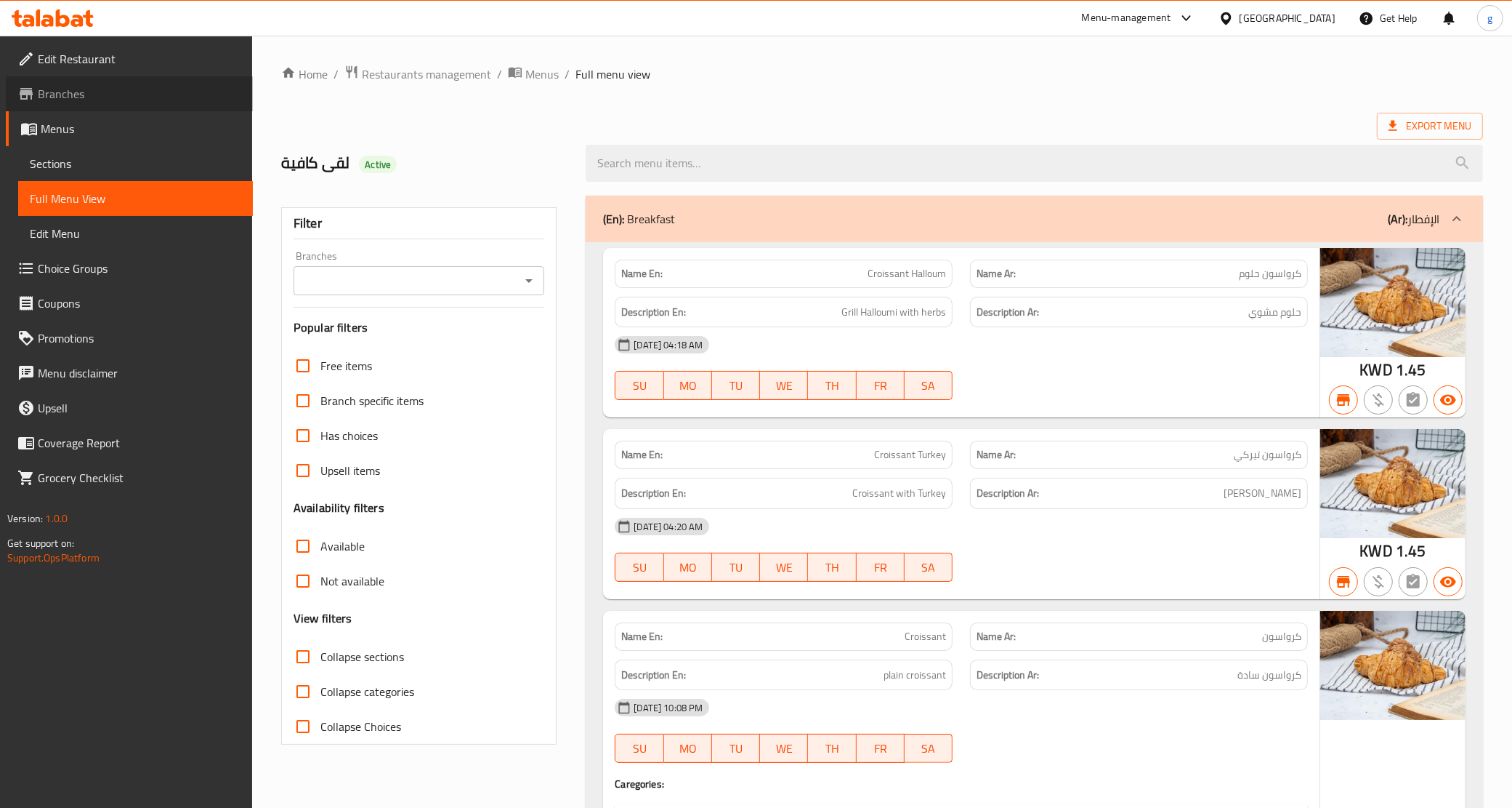
click at [114, 102] on span "Branches" at bounding box center [140, 94] width 204 height 17
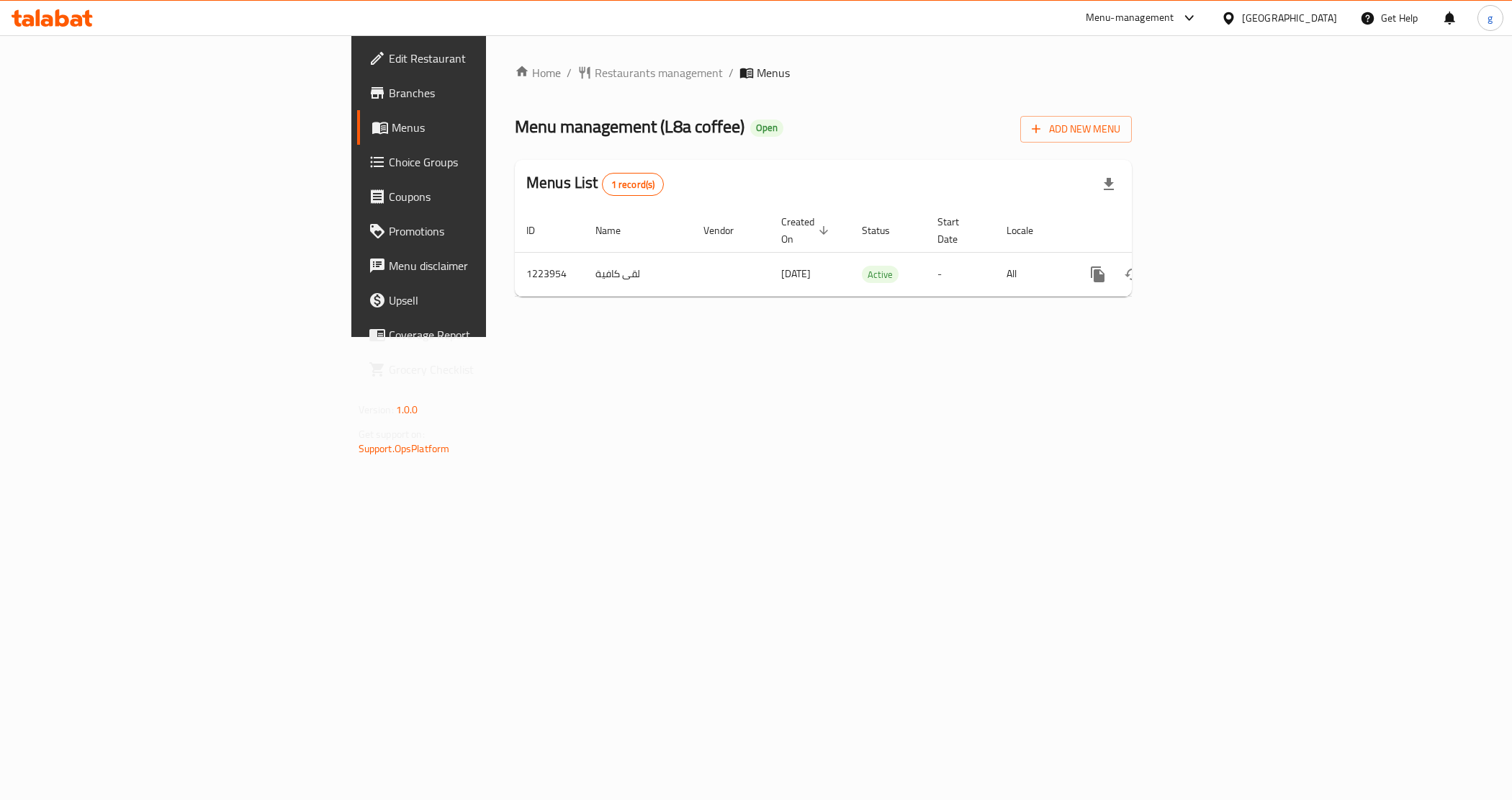
click at [389, 102] on span "Branches" at bounding box center [491, 93] width 204 height 17
